Goal: Task Accomplishment & Management: Manage account settings

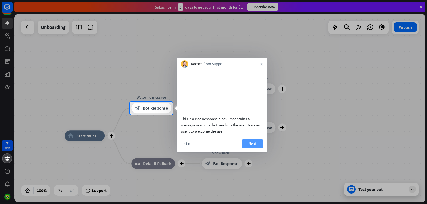
click at [251, 148] on button "Next" at bounding box center [252, 144] width 21 height 9
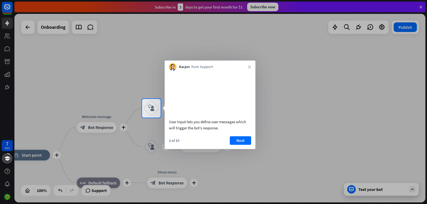
click at [241, 145] on button "Next" at bounding box center [240, 140] width 21 height 9
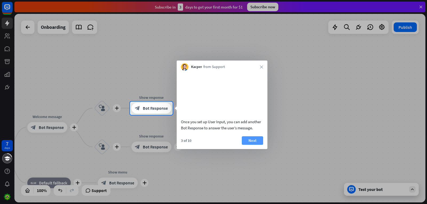
click at [252, 145] on button "Next" at bounding box center [252, 140] width 21 height 9
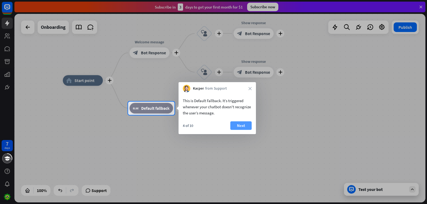
click at [242, 124] on button "Next" at bounding box center [240, 125] width 21 height 9
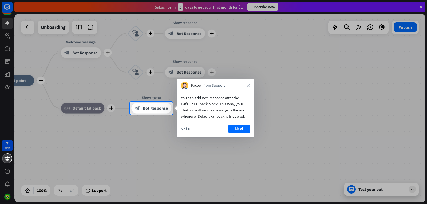
click at [237, 128] on button "Next" at bounding box center [238, 129] width 21 height 9
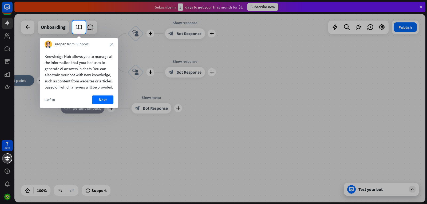
click at [100, 104] on button "Next" at bounding box center [102, 100] width 21 height 9
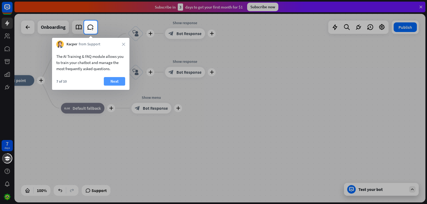
click at [118, 79] on button "Next" at bounding box center [114, 81] width 21 height 9
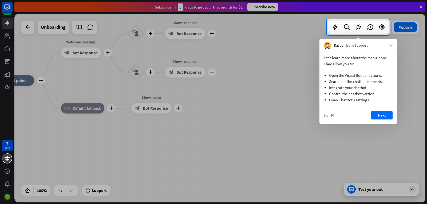
click at [383, 115] on button "Next" at bounding box center [381, 115] width 21 height 9
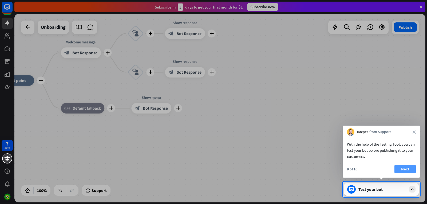
click at [411, 170] on button "Next" at bounding box center [404, 169] width 21 height 9
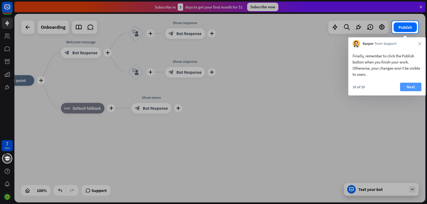
click at [410, 89] on button "Next" at bounding box center [410, 87] width 21 height 9
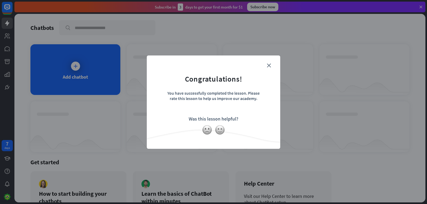
click at [270, 68] on form "Congratulations! You have successfully completed the lesson. Please rate this l…" at bounding box center [213, 94] width 120 height 64
click at [269, 65] on icon "close" at bounding box center [269, 66] width 4 height 4
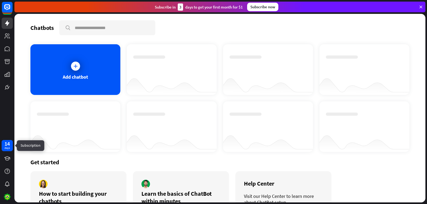
click at [9, 147] on div "days" at bounding box center [7, 148] width 5 height 4
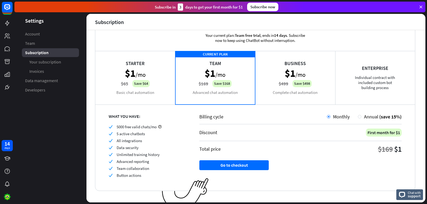
scroll to position [22, 0]
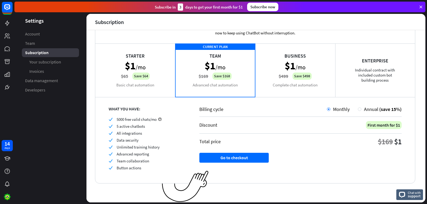
click at [127, 81] on div "Starter $1 /mo $65 Save $64 Basic chat automation" at bounding box center [135, 70] width 80 height 53
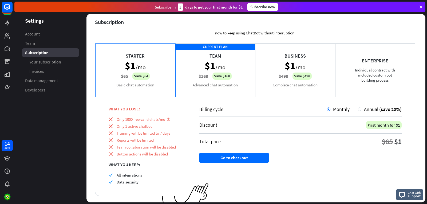
click at [201, 69] on div "CURRENT PLAN Team $1 /mo $169 Save $168 Advanced chat automation" at bounding box center [215, 70] width 80 height 53
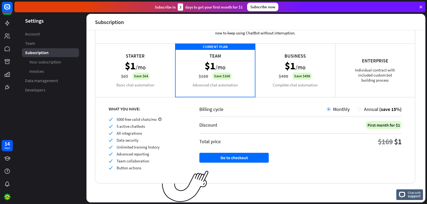
click at [139, 71] on div "Starter $1 /mo $65 Save $64 Basic chat automation" at bounding box center [135, 70] width 80 height 53
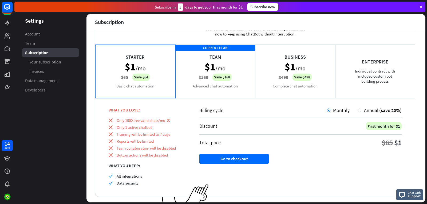
scroll to position [7, 0]
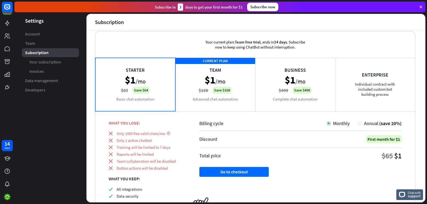
click at [206, 92] on div "CURRENT PLAN Team $1 /mo $169 Save $168 Advanced chat automation" at bounding box center [215, 84] width 80 height 53
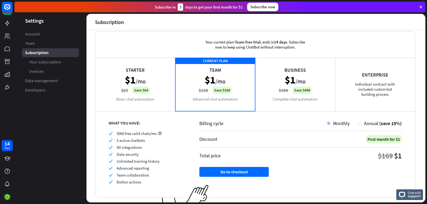
click at [136, 89] on div "Starter $1 /mo $65 Save $64 Basic chat automation" at bounding box center [135, 84] width 80 height 53
